Goal: Book appointment/travel/reservation

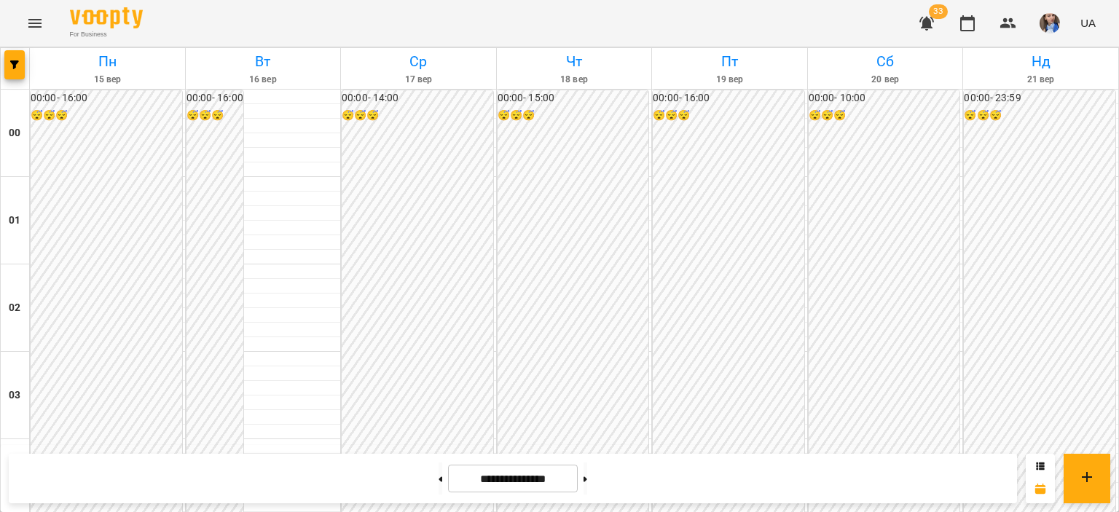
scroll to position [833, 0]
click at [810, 34] on div "For Business 32 UA" at bounding box center [559, 23] width 1119 height 47
click at [495, 17] on div "For Business 32 UA" at bounding box center [559, 23] width 1119 height 47
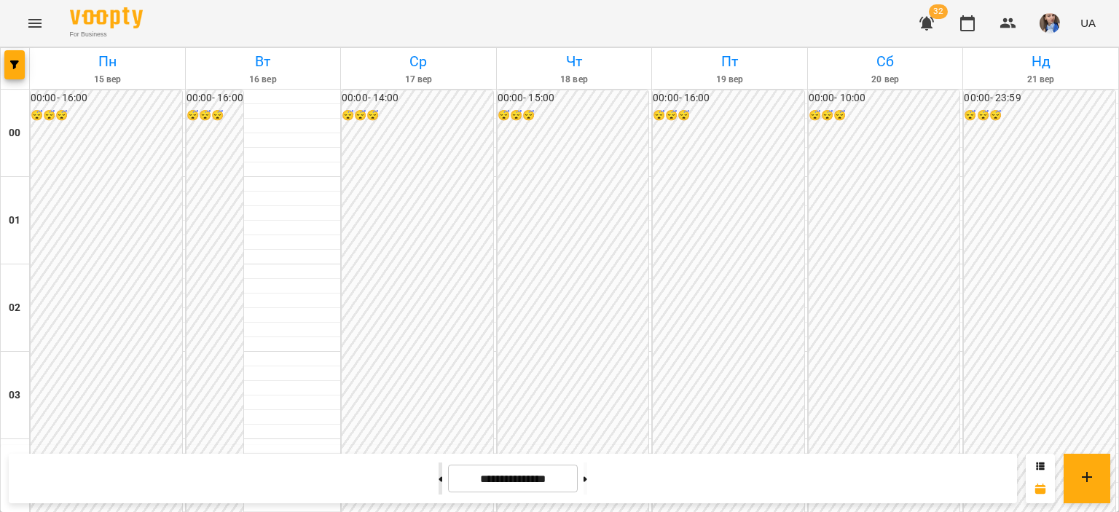
click at [439, 472] on button at bounding box center [441, 479] width 4 height 32
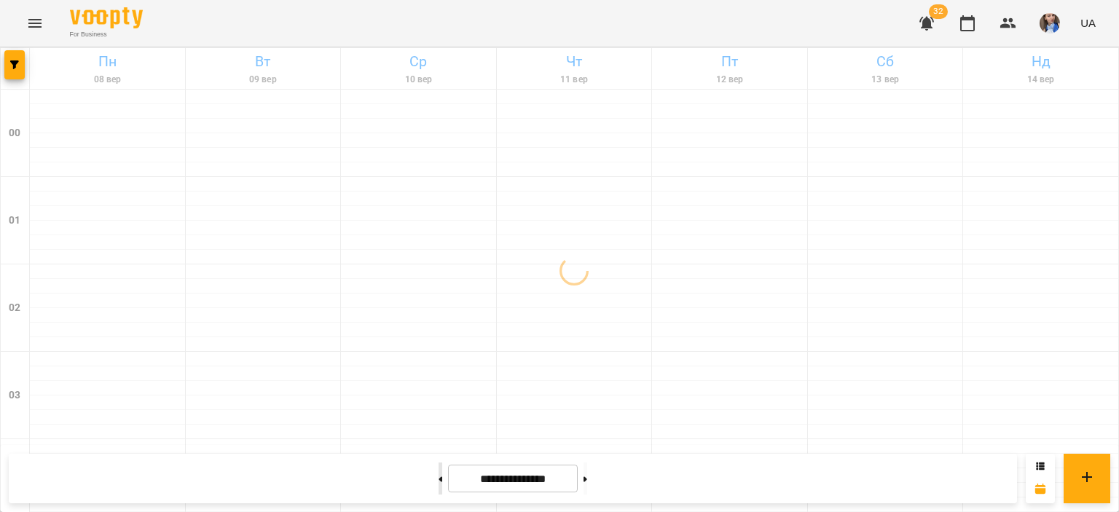
click at [439, 463] on button at bounding box center [441, 479] width 4 height 32
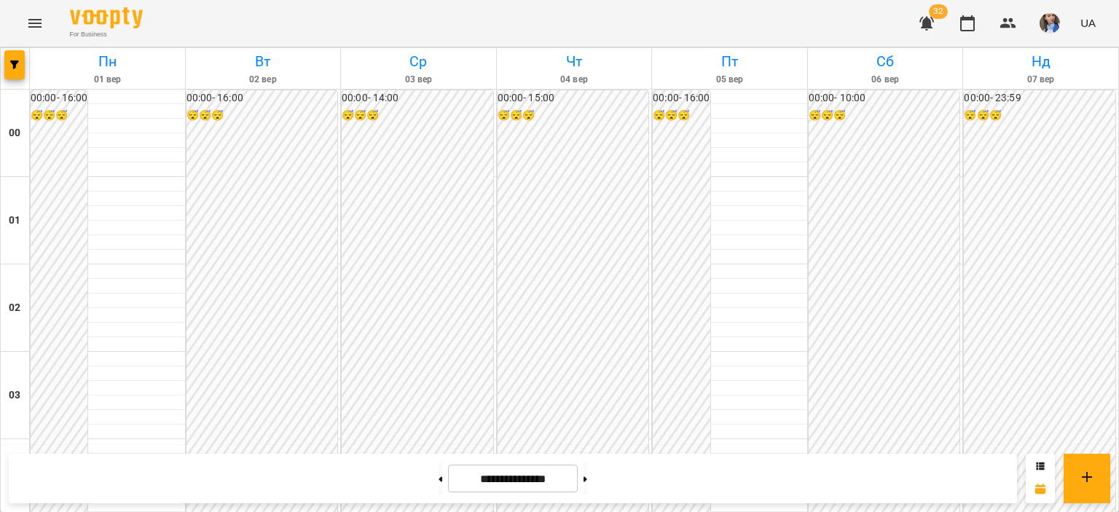
scroll to position [1522, 0]
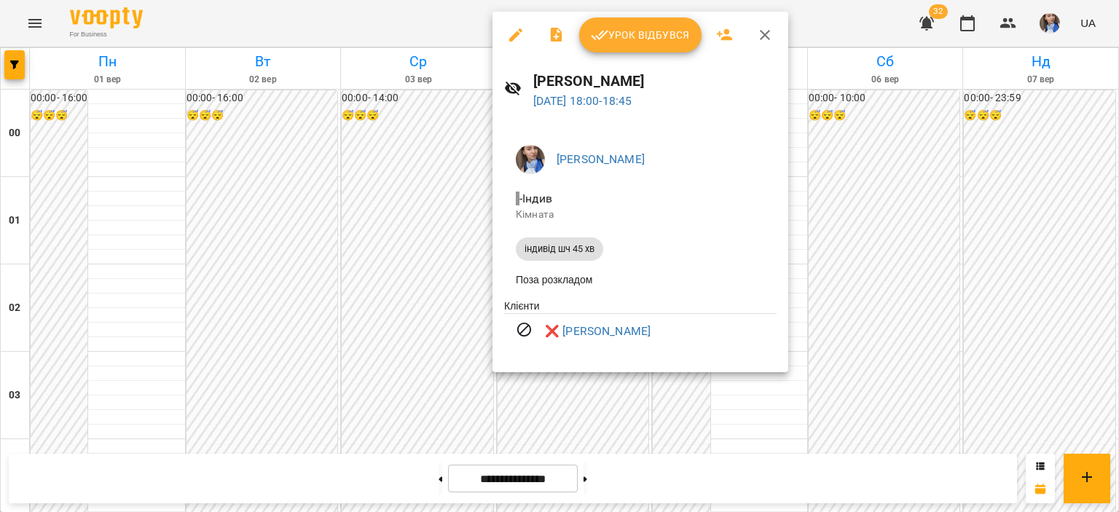
click at [828, 26] on div at bounding box center [559, 256] width 1119 height 512
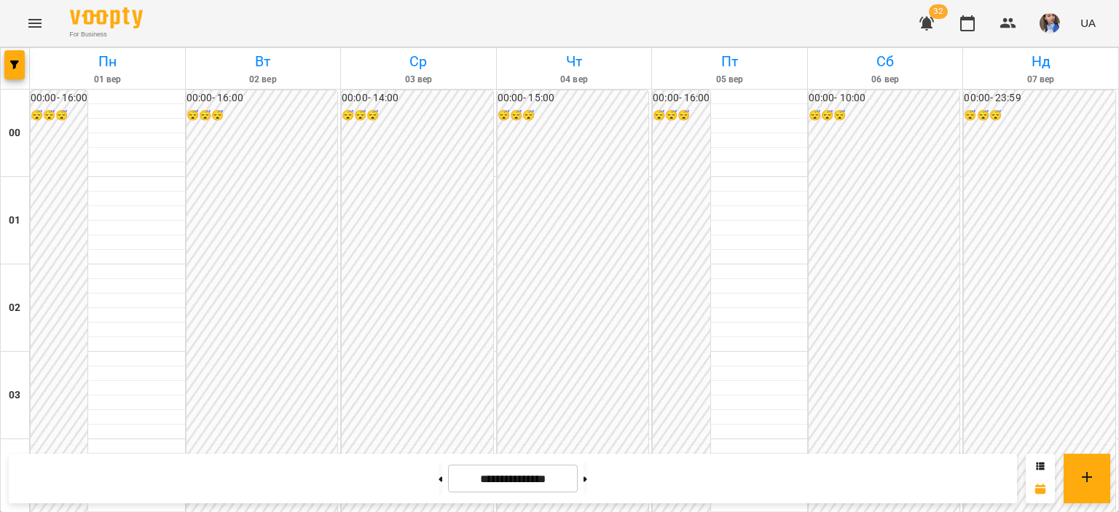
scroll to position [1376, 0]
click at [587, 466] on button at bounding box center [586, 479] width 4 height 32
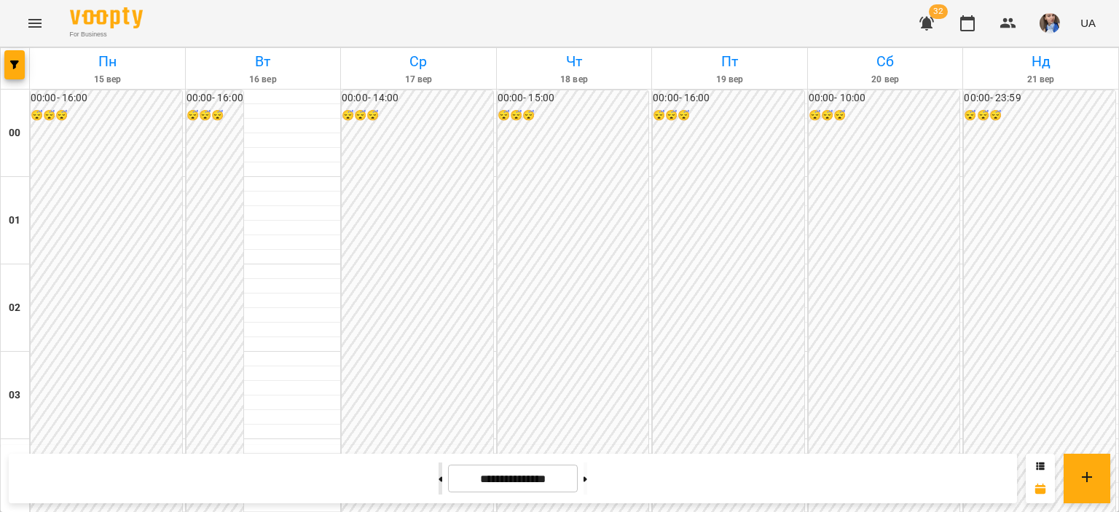
click at [439, 481] on button at bounding box center [441, 479] width 4 height 32
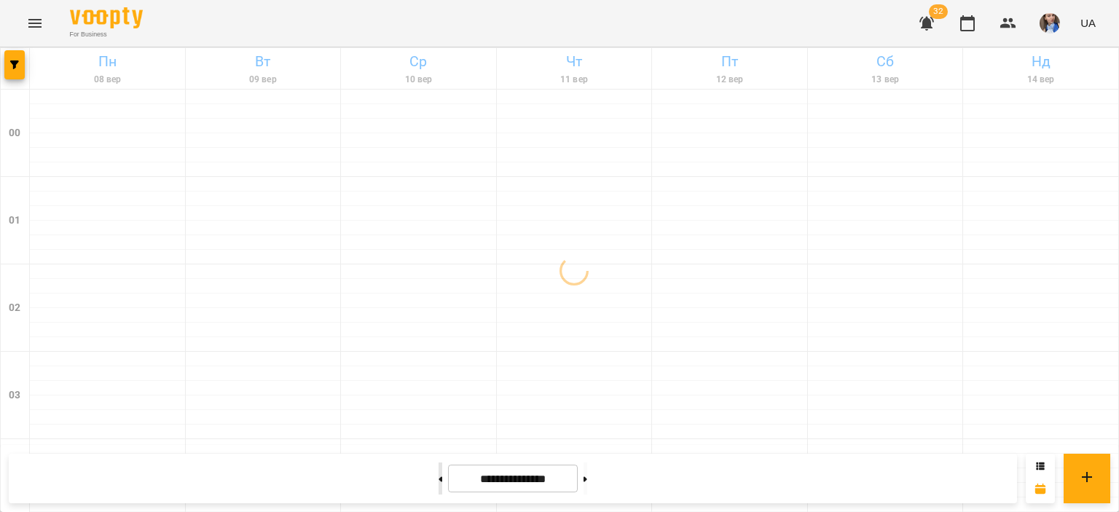
click at [439, 481] on button at bounding box center [441, 479] width 4 height 32
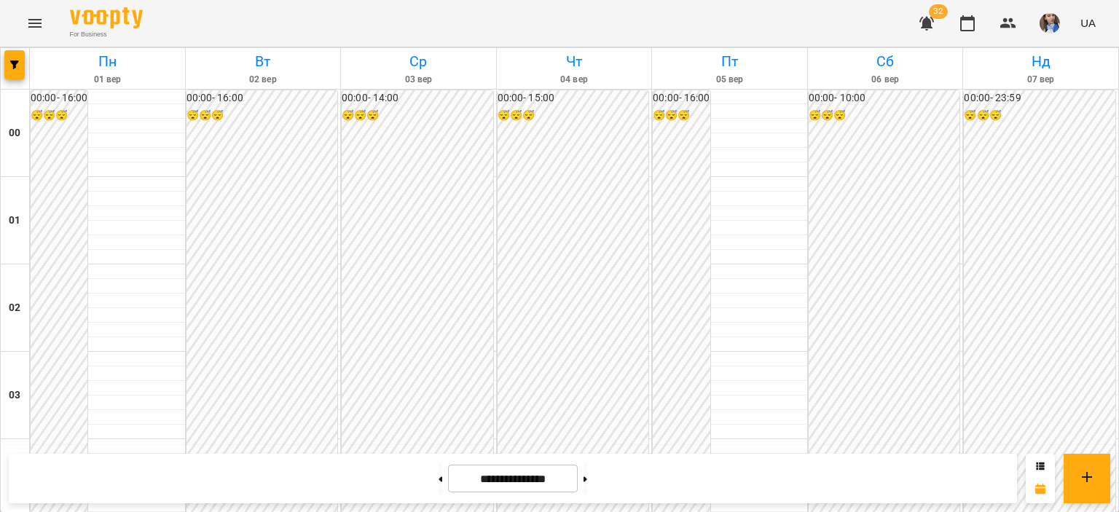
scroll to position [793, 0]
click at [587, 472] on button at bounding box center [586, 479] width 4 height 32
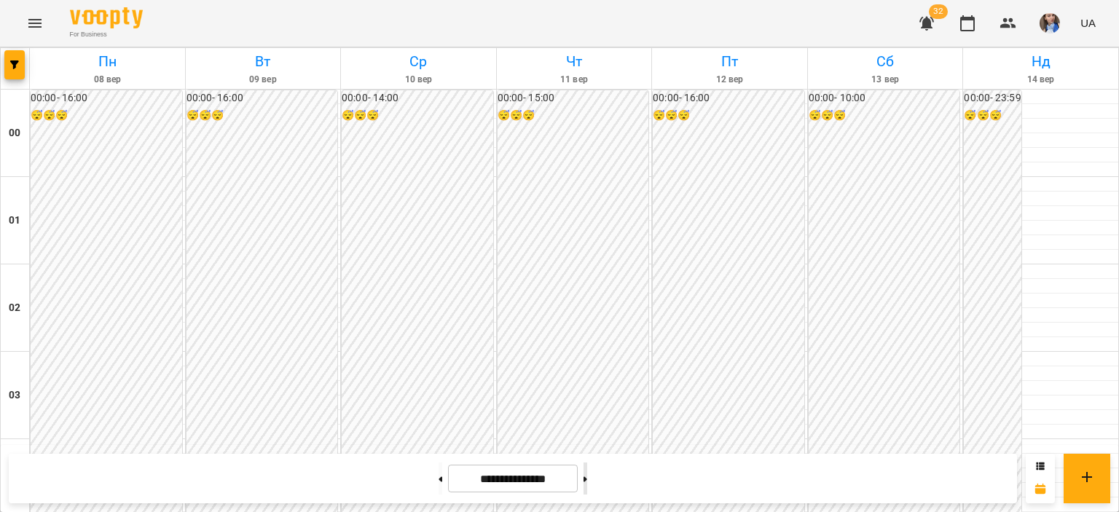
click at [587, 489] on button at bounding box center [586, 479] width 4 height 32
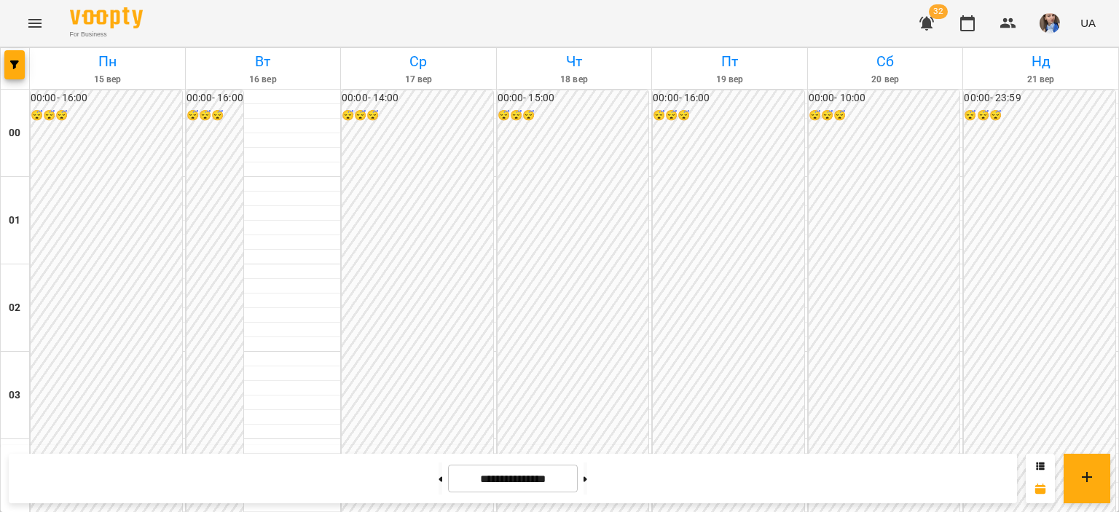
scroll to position [1376, 0]
click at [439, 469] on button at bounding box center [441, 479] width 4 height 32
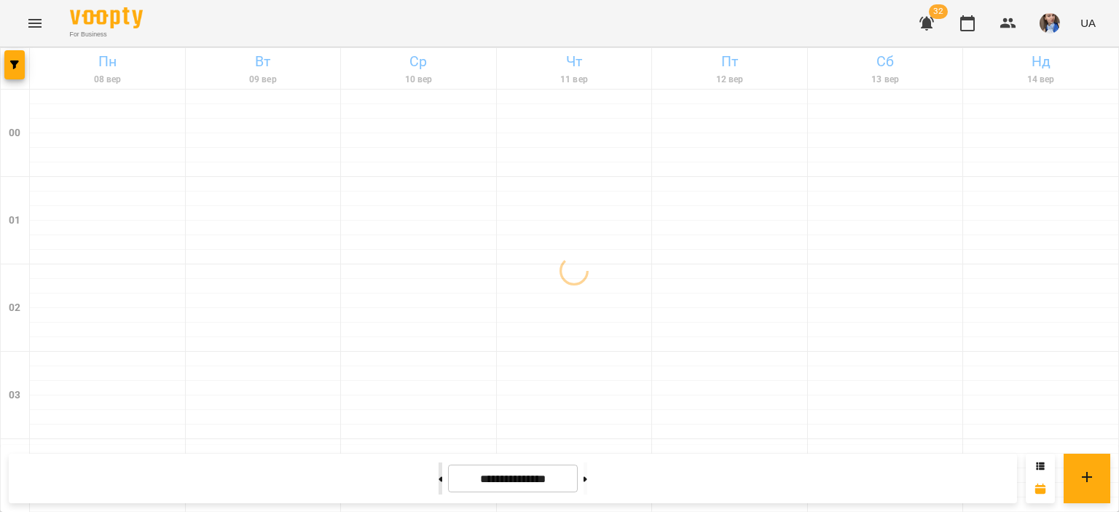
click at [439, 472] on button at bounding box center [441, 479] width 4 height 32
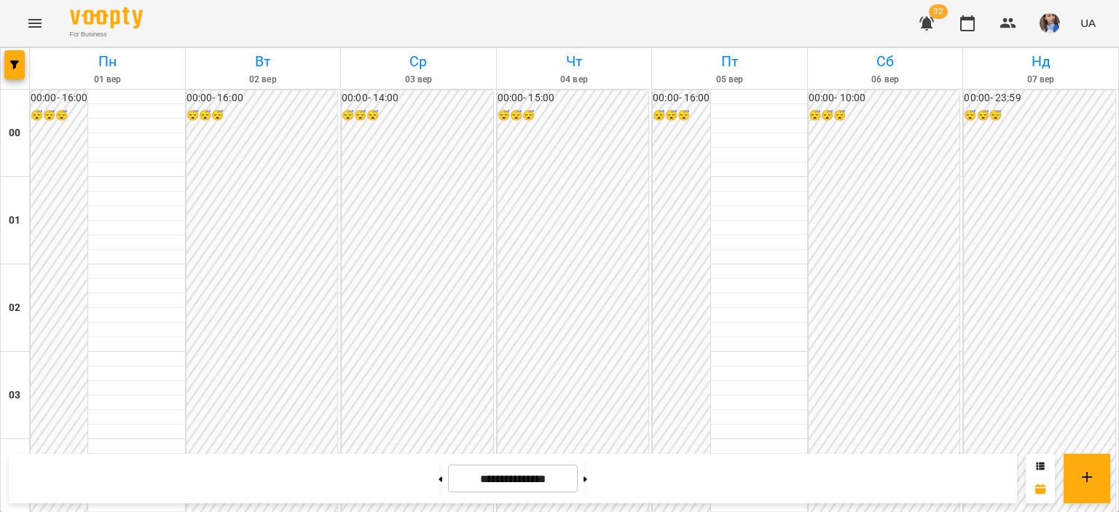
scroll to position [1522, 0]
click at [587, 479] on icon at bounding box center [586, 478] width 4 height 5
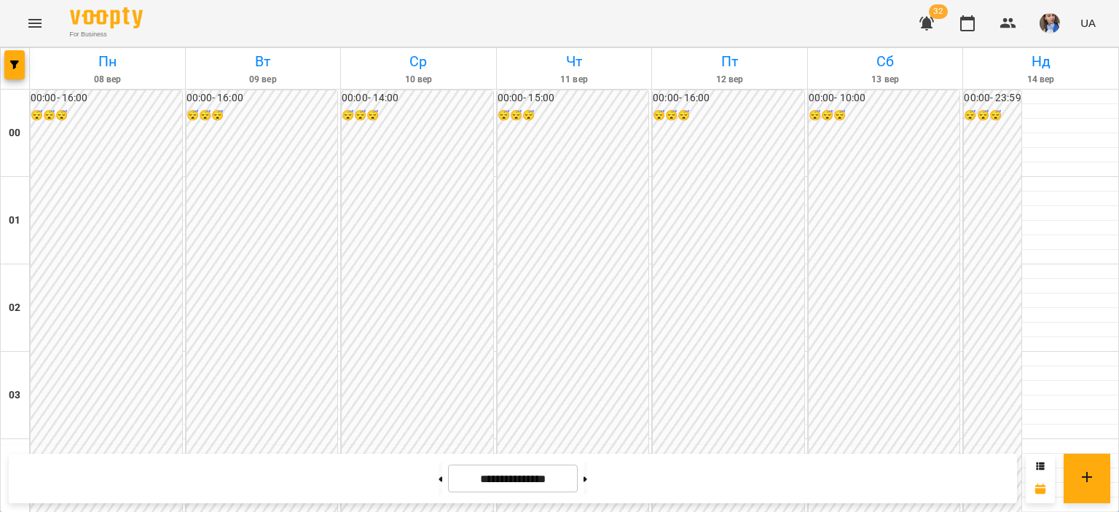
scroll to position [1303, 0]
click at [587, 470] on button at bounding box center [586, 479] width 4 height 32
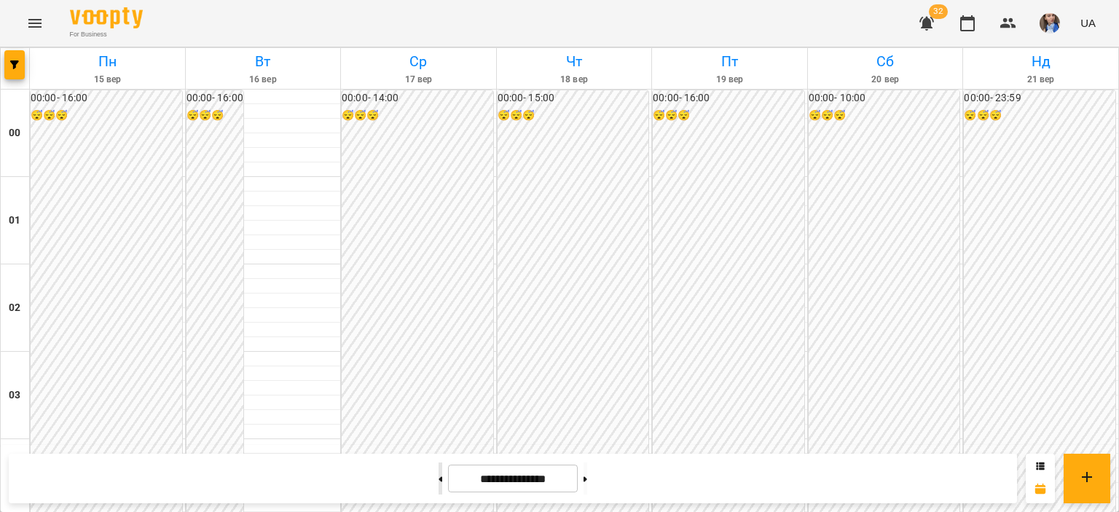
click at [439, 474] on button at bounding box center [441, 479] width 4 height 32
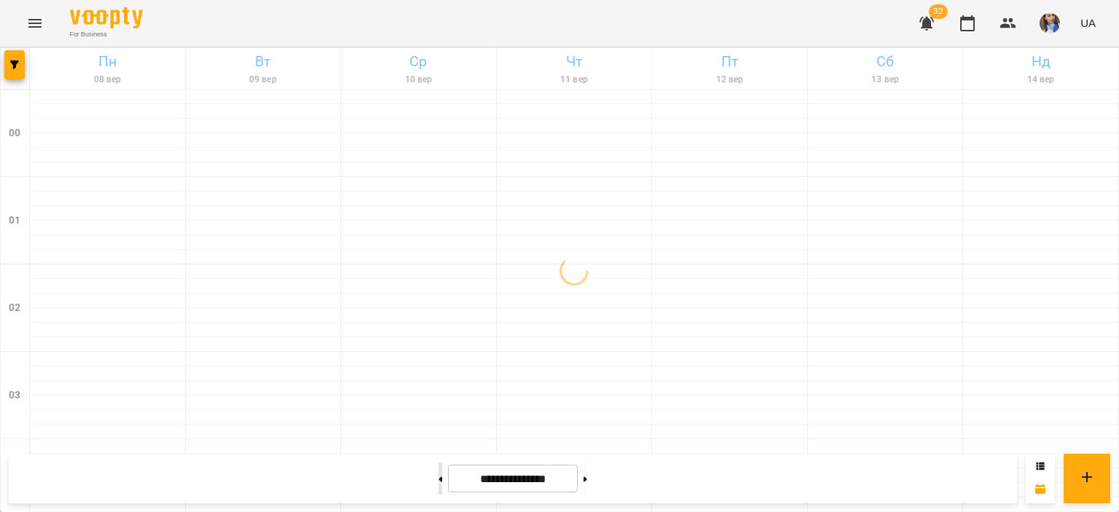
click at [439, 470] on button at bounding box center [441, 479] width 4 height 32
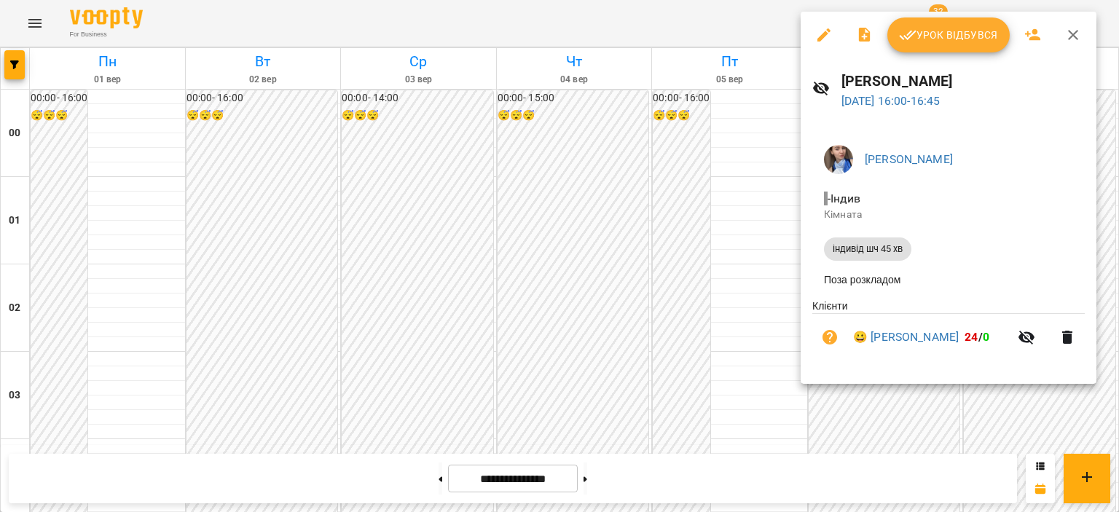
click at [755, 31] on div at bounding box center [559, 256] width 1119 height 512
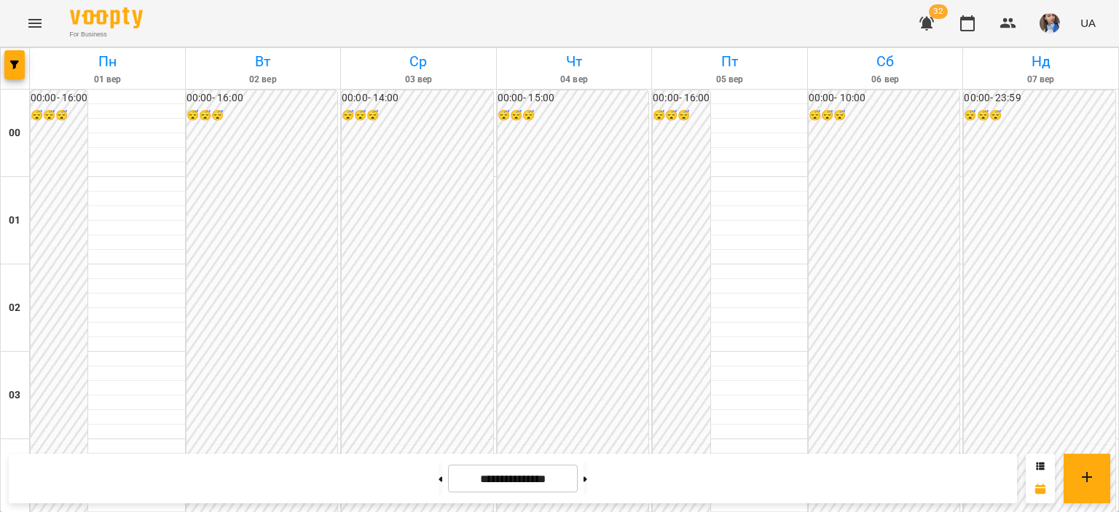
scroll to position [1595, 0]
click at [587, 481] on button at bounding box center [586, 479] width 4 height 32
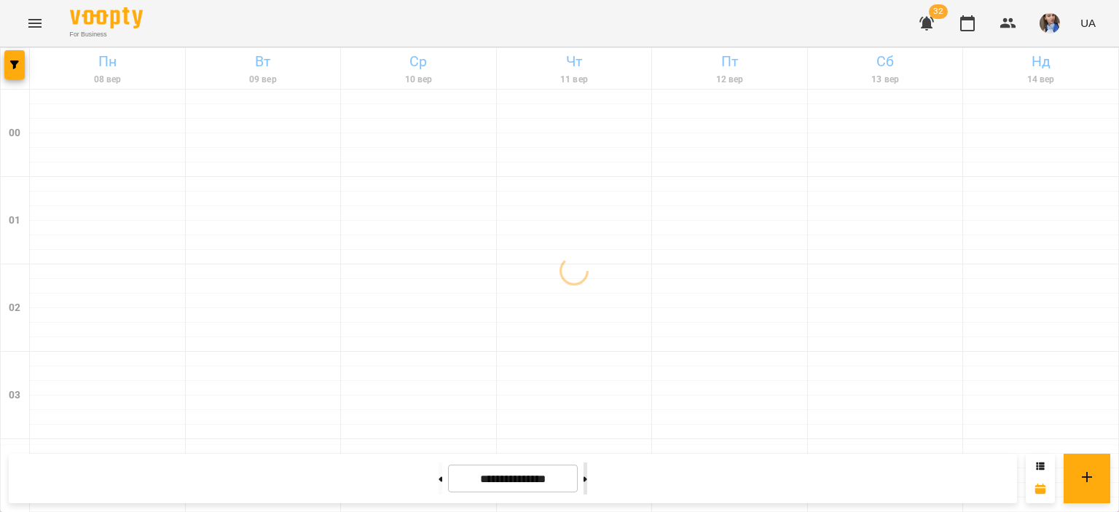
click at [587, 476] on button at bounding box center [586, 479] width 4 height 32
click at [587, 474] on button at bounding box center [586, 479] width 4 height 32
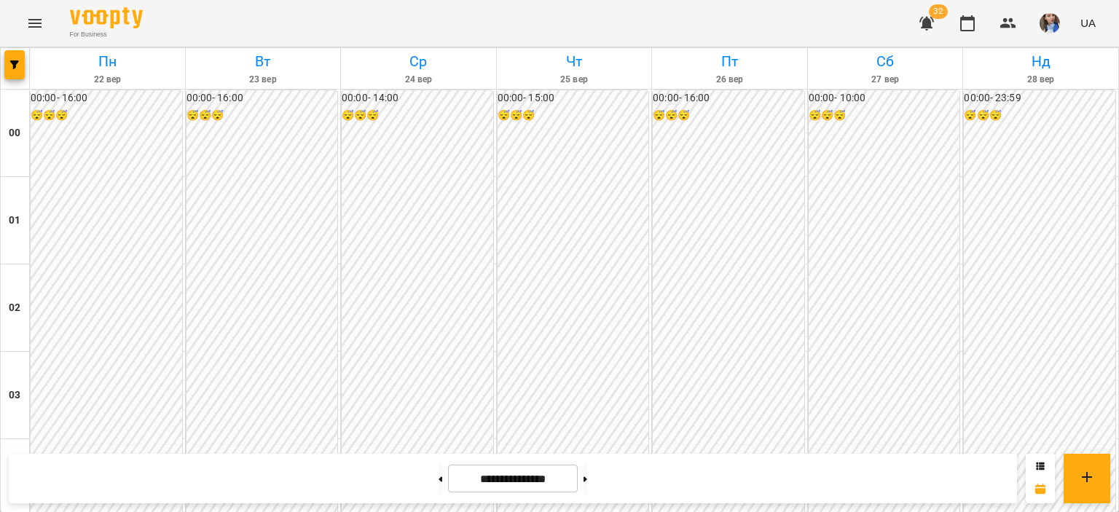
scroll to position [939, 0]
click at [439, 479] on button at bounding box center [441, 479] width 4 height 32
type input "**********"
